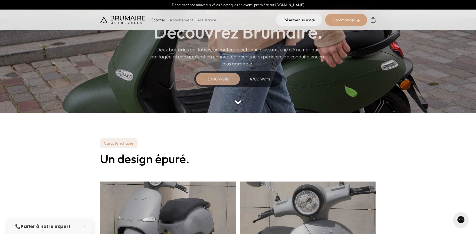
click at [259, 75] on div "4700 Watts" at bounding box center [260, 79] width 40 height 12
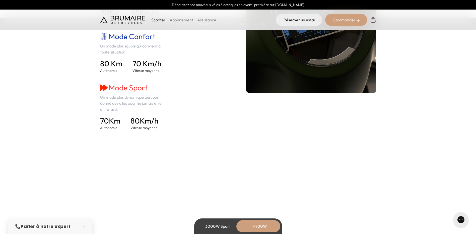
scroll to position [854, 0]
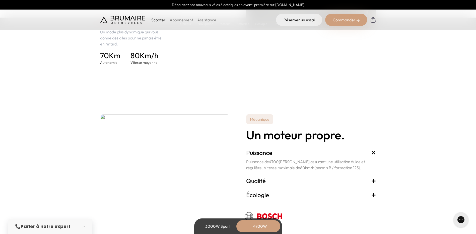
click at [216, 225] on div "3000W Sport" at bounding box center [218, 226] width 40 height 12
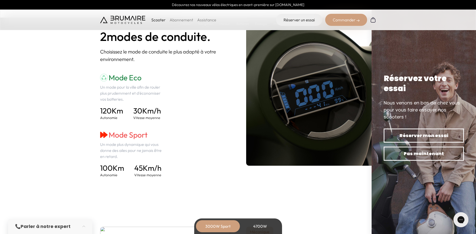
scroll to position [678, 0]
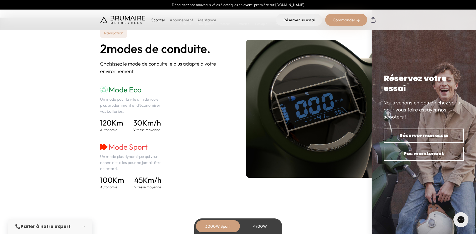
click at [266, 225] on div "4700W" at bounding box center [260, 226] width 40 height 12
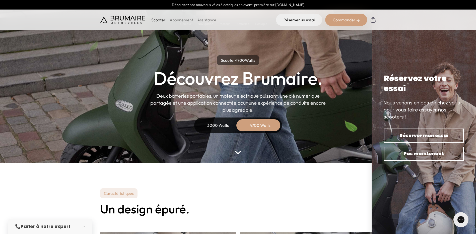
click at [208, 129] on div "3000 Watts" at bounding box center [218, 125] width 40 height 12
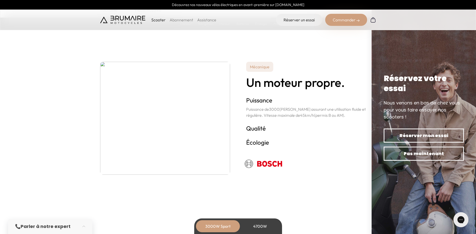
scroll to position [854, 0]
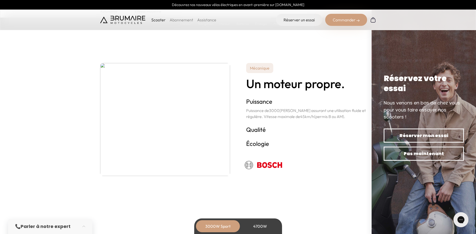
click at [265, 224] on div "4700W" at bounding box center [260, 226] width 40 height 12
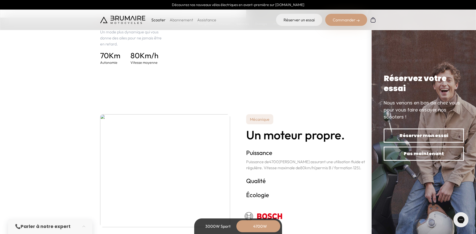
scroll to position [905, 0]
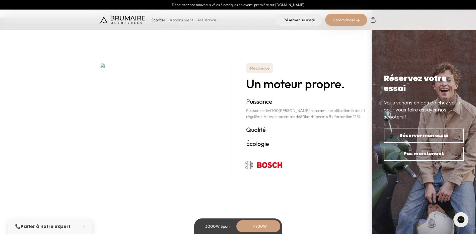
click at [224, 225] on div "3000W Sport" at bounding box center [218, 226] width 40 height 12
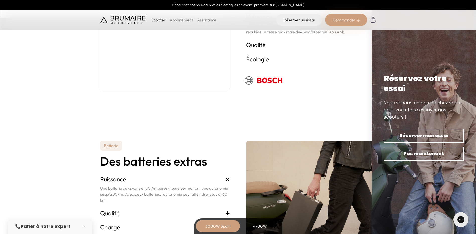
scroll to position [1030, 0]
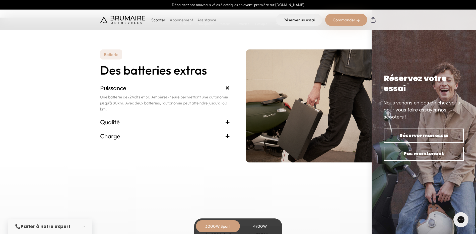
click at [112, 121] on h3 "Qualité +" at bounding box center [165, 122] width 130 height 8
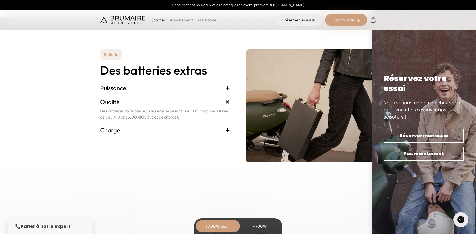
click at [114, 131] on h3 "Charge +" at bounding box center [165, 130] width 130 height 8
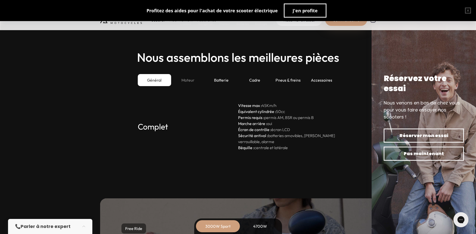
scroll to position [1356, 0]
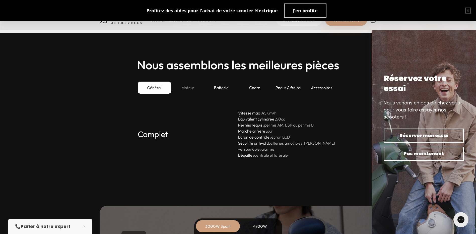
click at [181, 89] on div "Moteur" at bounding box center [187, 88] width 33 height 12
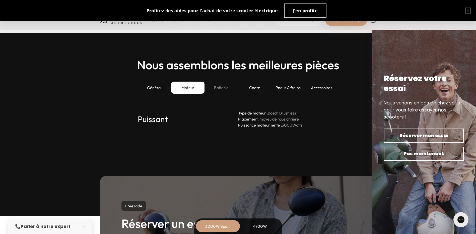
click at [212, 87] on div "Batterie" at bounding box center [221, 88] width 33 height 12
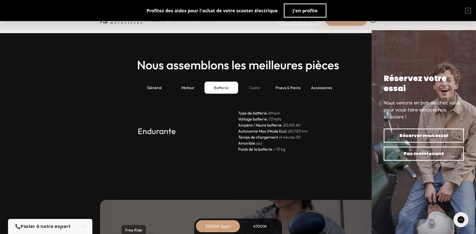
click at [268, 88] on div "Cadre" at bounding box center [254, 88] width 33 height 12
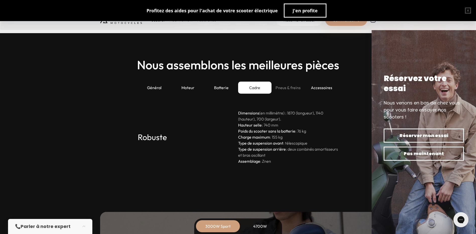
click at [297, 92] on div "Pneus & freins" at bounding box center [288, 88] width 33 height 12
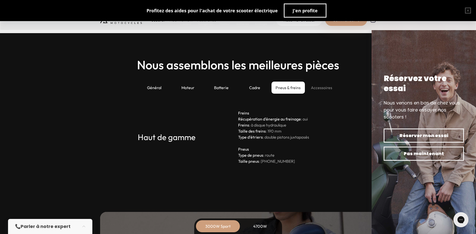
click at [325, 88] on div "Accessoires" at bounding box center [321, 88] width 33 height 12
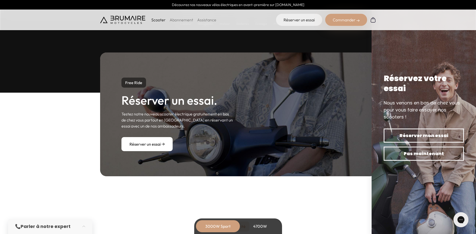
scroll to position [1532, 0]
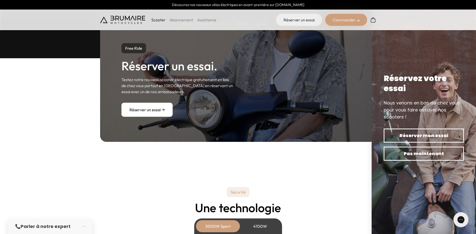
click at [154, 111] on link "Réserver un essai" at bounding box center [147, 110] width 51 height 14
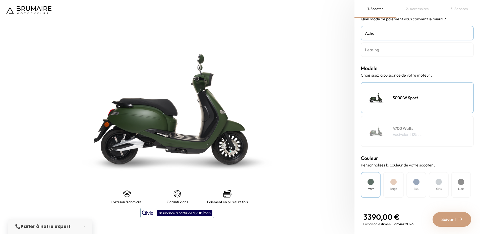
scroll to position [25, 0]
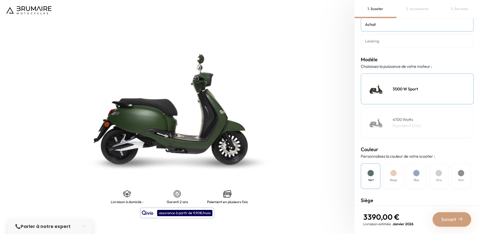
click at [397, 177] on div "Beige" at bounding box center [393, 176] width 21 height 26
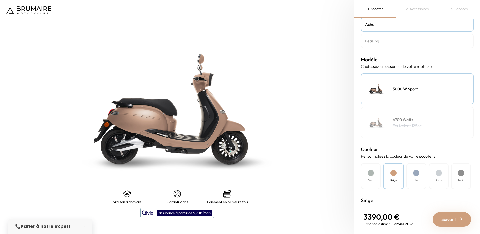
click at [417, 177] on div "Bleu" at bounding box center [417, 176] width 20 height 26
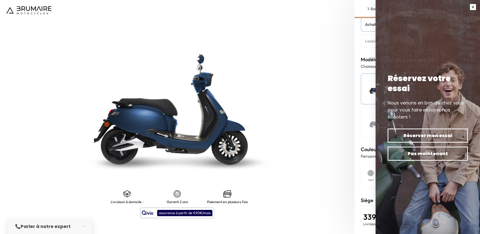
click at [471, 9] on button "button" at bounding box center [473, 7] width 14 height 14
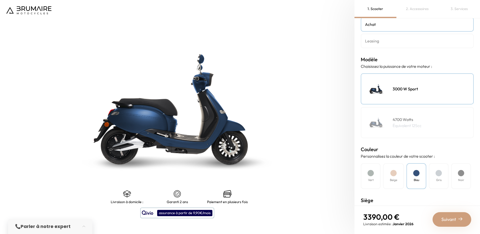
click at [437, 180] on h4 "Gris" at bounding box center [439, 180] width 6 height 5
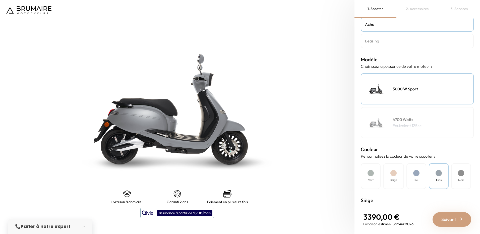
click at [454, 180] on div "Noir" at bounding box center [461, 176] width 20 height 26
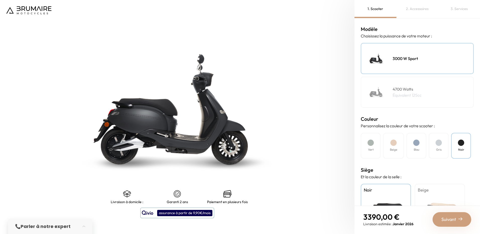
scroll to position [100, 0]
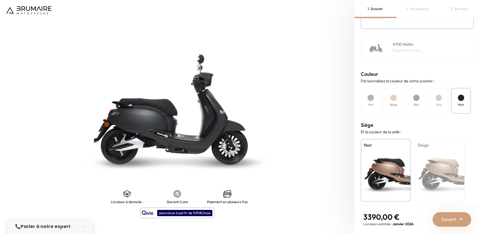
click at [434, 161] on div "Beige" at bounding box center [440, 170] width 50 height 63
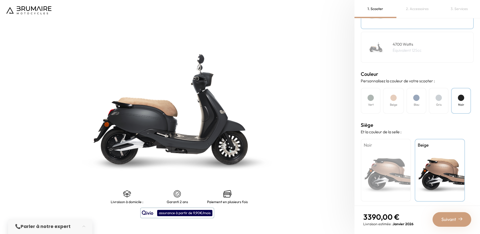
click at [388, 169] on div "Noir" at bounding box center [386, 170] width 50 height 63
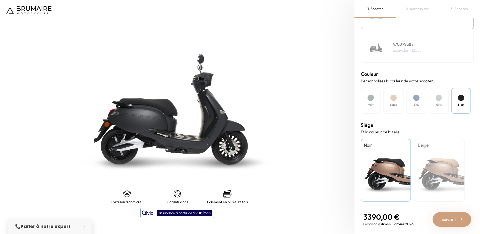
click at [437, 163] on div "Beige" at bounding box center [440, 170] width 50 height 63
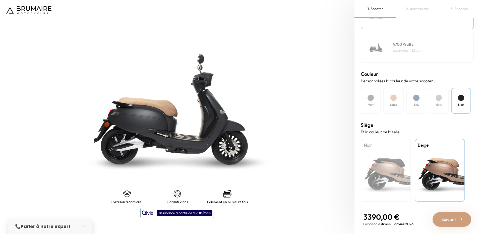
click at [413, 109] on div "Bleu" at bounding box center [417, 101] width 20 height 26
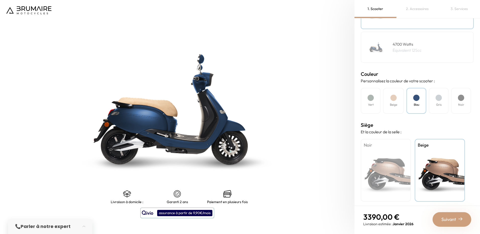
click at [369, 101] on div "Vert" at bounding box center [371, 101] width 20 height 26
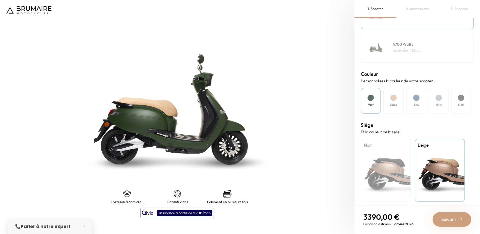
click at [370, 167] on div "Noir" at bounding box center [386, 170] width 50 height 63
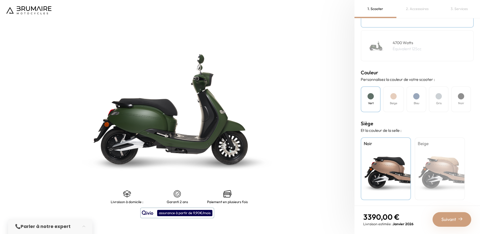
scroll to position [103, 0]
click at [453, 220] on span "Suivant" at bounding box center [448, 219] width 15 height 7
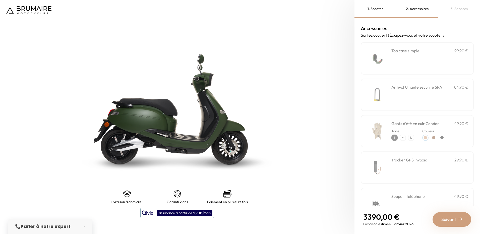
click at [410, 58] on div "**********" at bounding box center [430, 58] width 77 height 21
click at [397, 65] on div "**********" at bounding box center [430, 58] width 77 height 21
click at [403, 104] on div "Antivol U haute sécurité SRA 84,90 €" at bounding box center [430, 94] width 77 height 21
click at [405, 124] on h3 "Gants d'été en cuir Condor" at bounding box center [416, 124] width 48 height 6
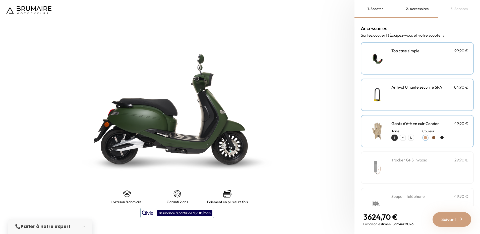
click at [381, 129] on img at bounding box center [376, 131] width 21 height 21
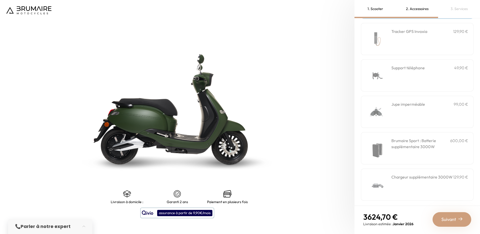
scroll to position [130, 0]
click at [460, 220] on img at bounding box center [461, 219] width 4 height 4
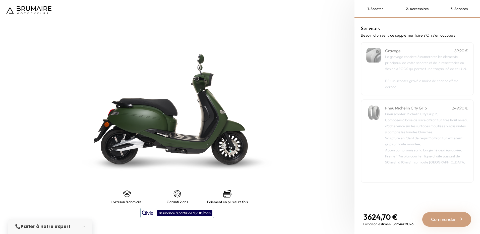
click at [395, 63] on span "Le gravage consiste à numéroter les éléments principaux de votre scooter et de …" at bounding box center [426, 62] width 82 height 17
click at [401, 82] on p "PS : un scooter gravé a moins de chance d’être dérobé." at bounding box center [426, 81] width 83 height 18
click at [414, 82] on p "PS : un scooter gravé a moins de chance d’être dérobé." at bounding box center [426, 81] width 83 height 18
click at [409, 127] on div "Pneu scooter Michelin City Grip 2. Composés à base de silice offrant un très ha…" at bounding box center [426, 144] width 83 height 66
click at [445, 220] on span "Commander" at bounding box center [443, 219] width 25 height 7
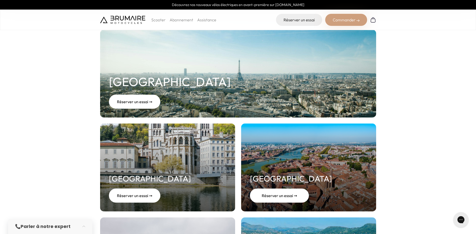
scroll to position [201, 0]
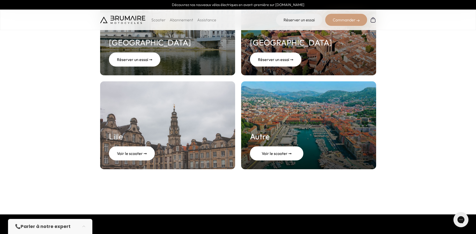
click at [286, 150] on div "Voir le scooter ➞" at bounding box center [276, 153] width 53 height 14
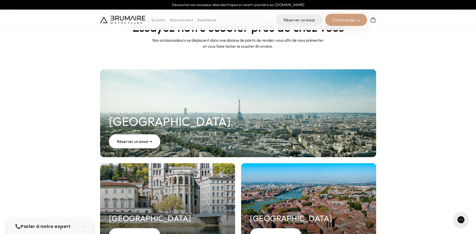
scroll to position [0, 0]
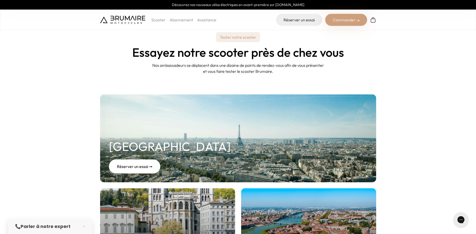
click at [126, 22] on img at bounding box center [122, 20] width 45 height 8
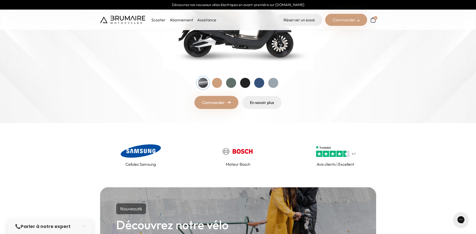
scroll to position [50, 0]
